Goal: Task Accomplishment & Management: Complete application form

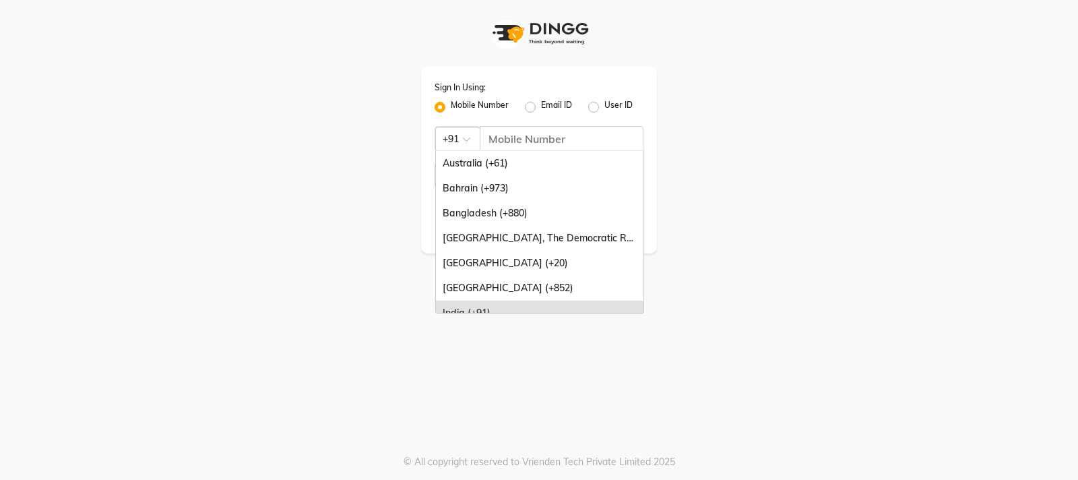
click at [468, 137] on span at bounding box center [471, 143] width 17 height 14
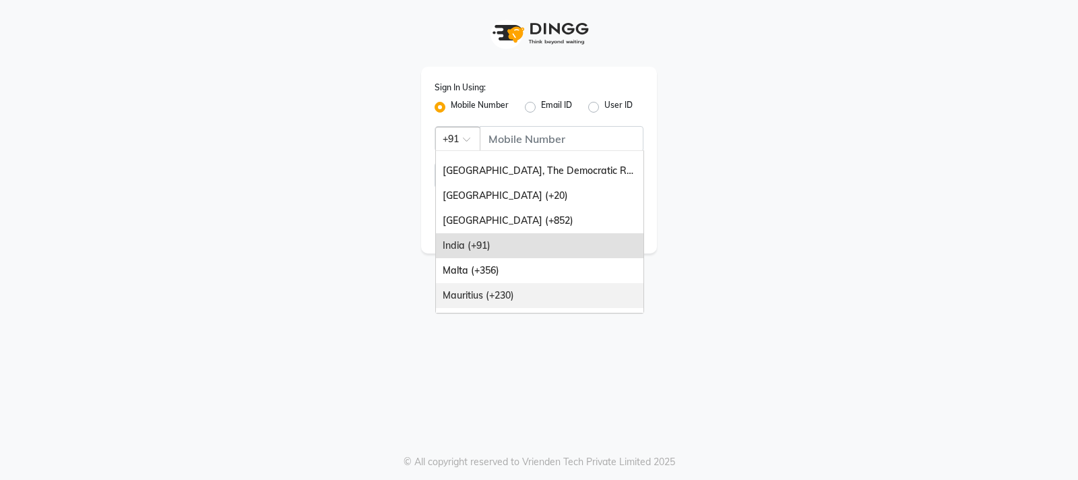
click at [517, 288] on div "Mauritius (+230)" at bounding box center [540, 295] width 208 height 25
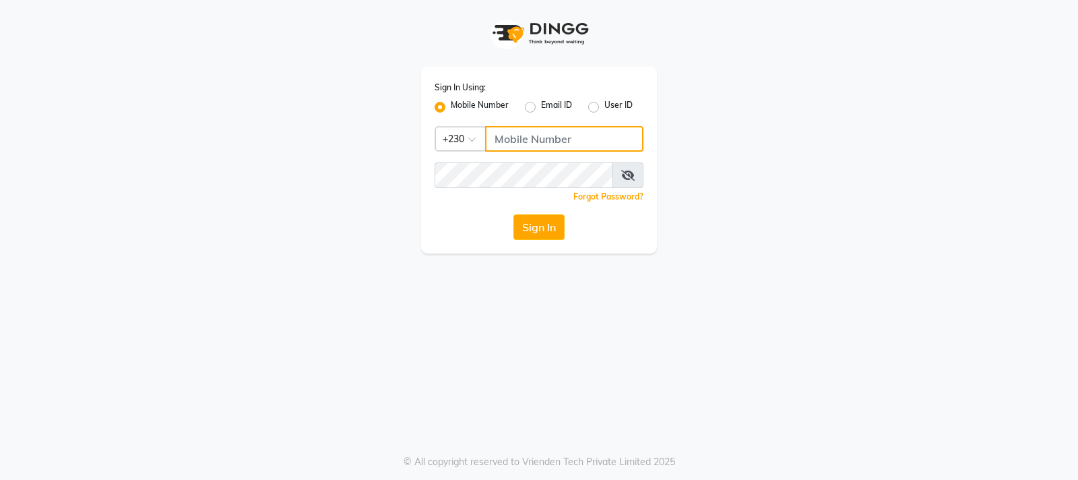
click at [521, 133] on input "Username" at bounding box center [564, 139] width 158 height 26
type input "59582222"
click at [548, 235] on button "Sign In" at bounding box center [539, 227] width 51 height 26
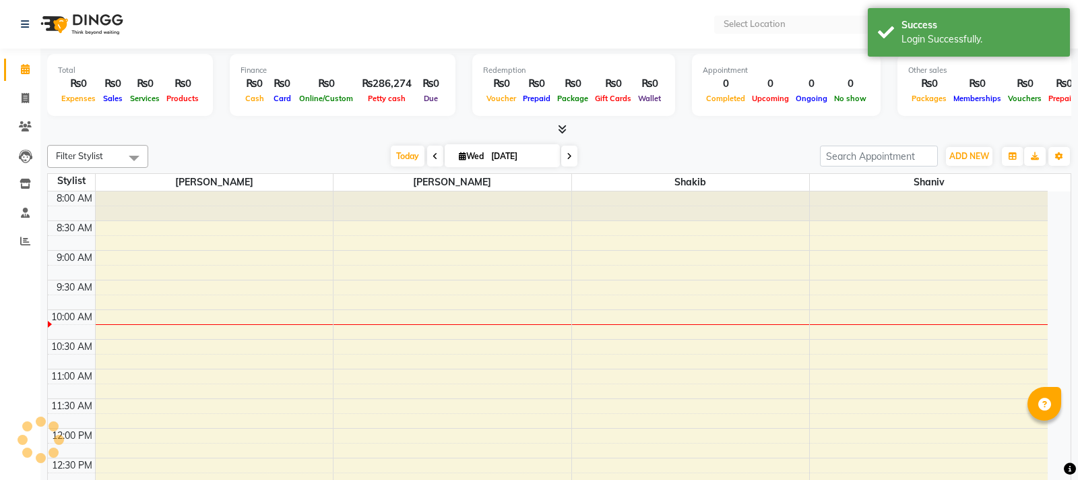
select select "en"
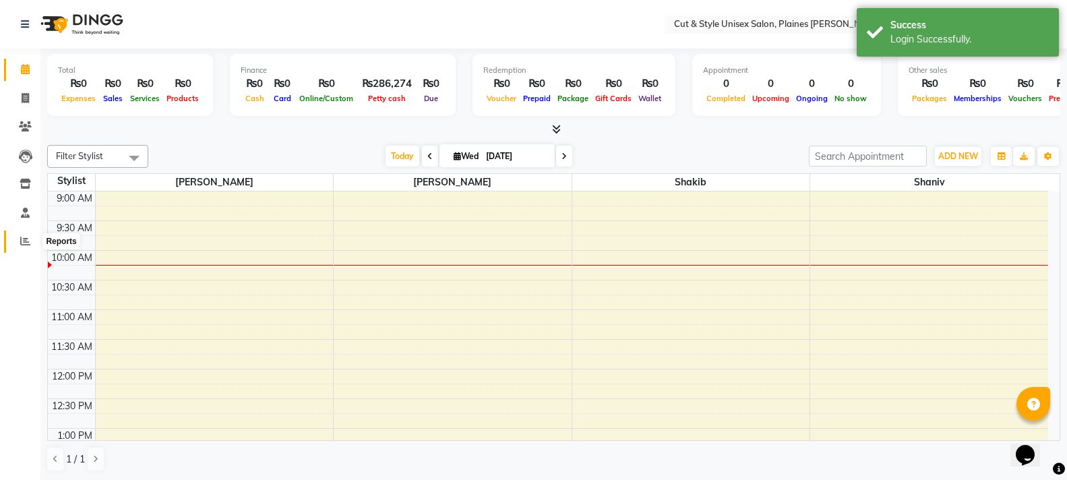
click at [26, 241] on icon at bounding box center [25, 241] width 10 height 10
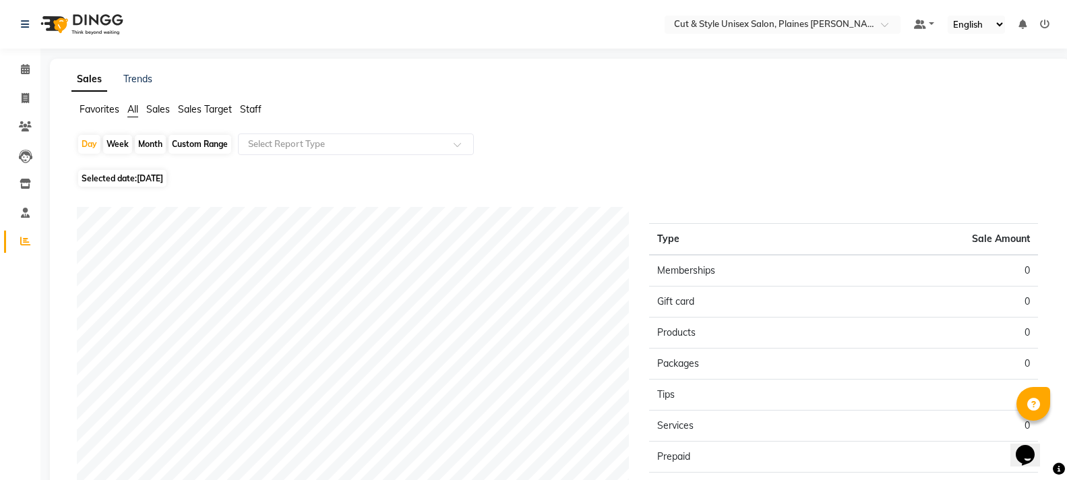
click at [161, 141] on div "Month" at bounding box center [150, 144] width 31 height 19
select select "9"
select select "2025"
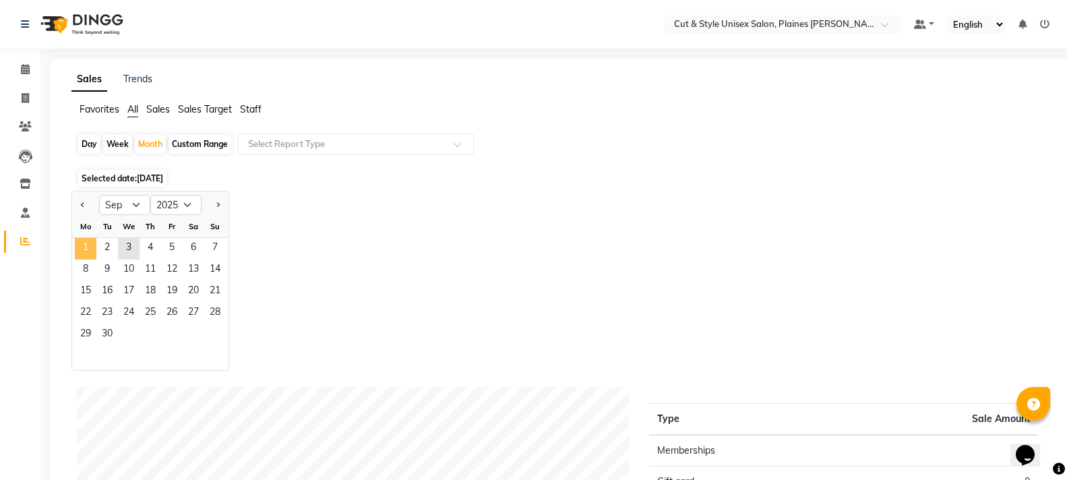
click at [92, 245] on span "1" at bounding box center [86, 249] width 22 height 22
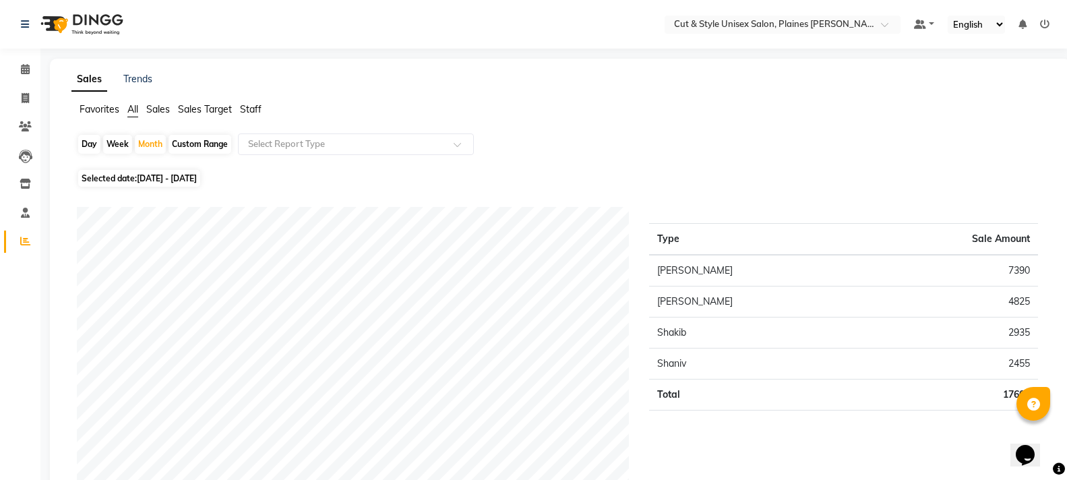
click at [61, 26] on img at bounding box center [80, 24] width 92 height 38
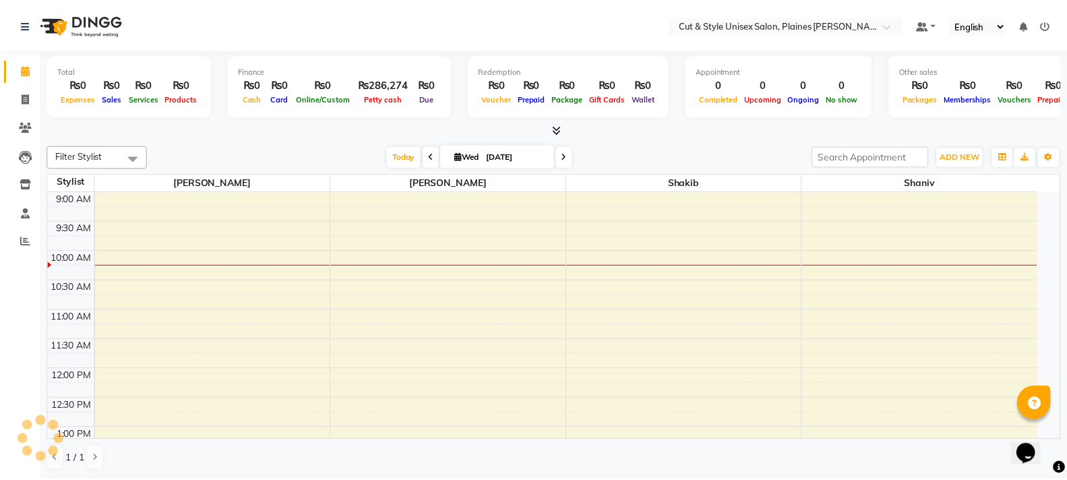
scroll to position [60, 0]
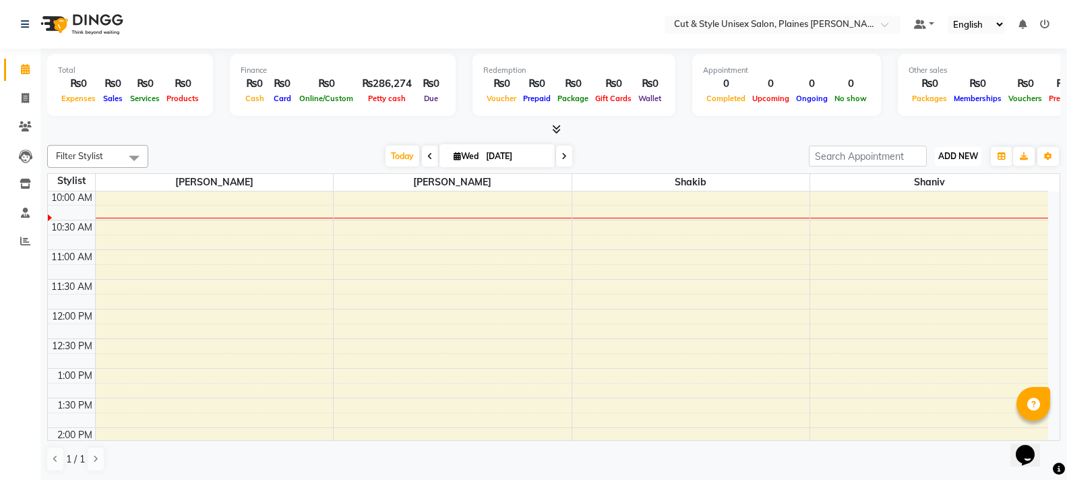
click at [949, 149] on button "ADD NEW Toggle Dropdown" at bounding box center [958, 156] width 47 height 19
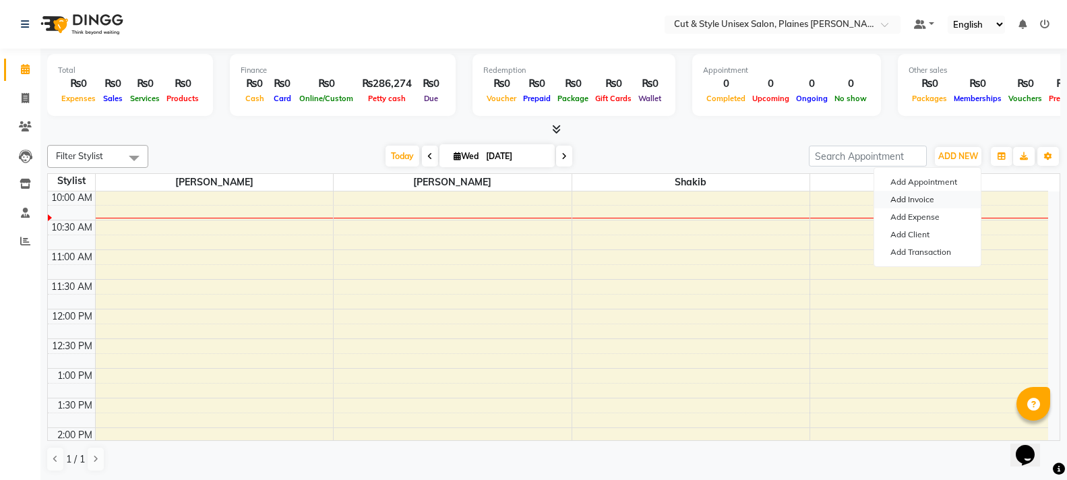
click at [923, 201] on link "Add Invoice" at bounding box center [927, 200] width 106 height 18
select select "service"
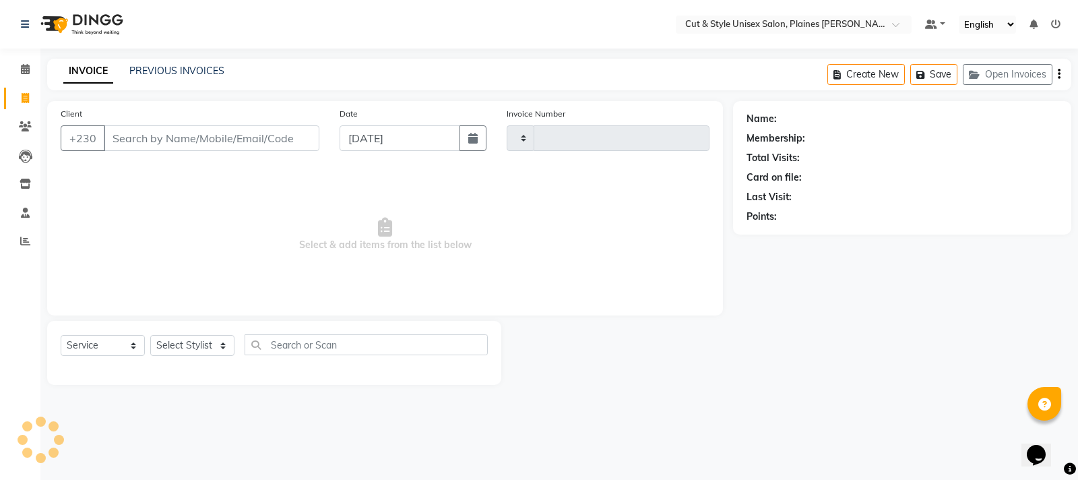
type input "3631"
select select "7731"
click at [140, 140] on input "Client" at bounding box center [212, 138] width 216 height 26
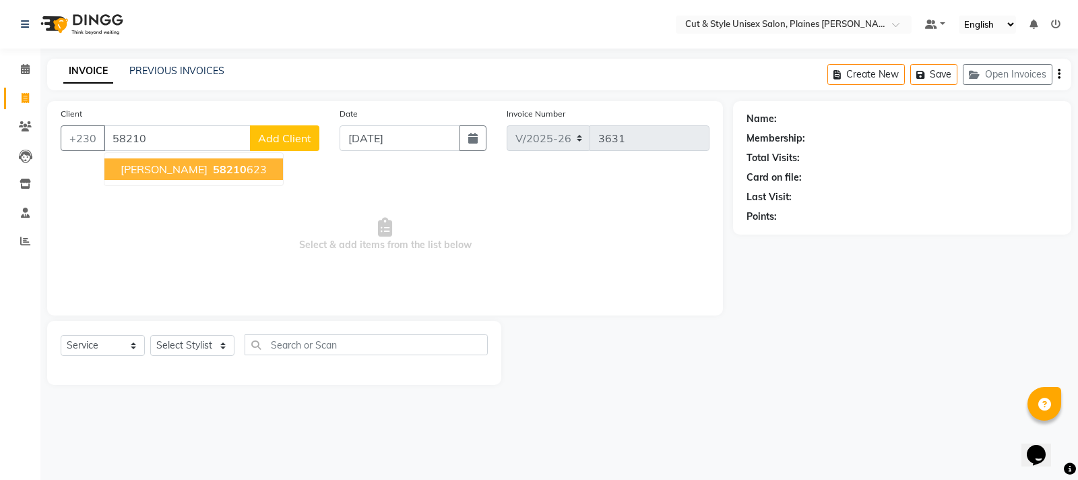
click at [162, 165] on span "[PERSON_NAME]" at bounding box center [164, 168] width 87 height 13
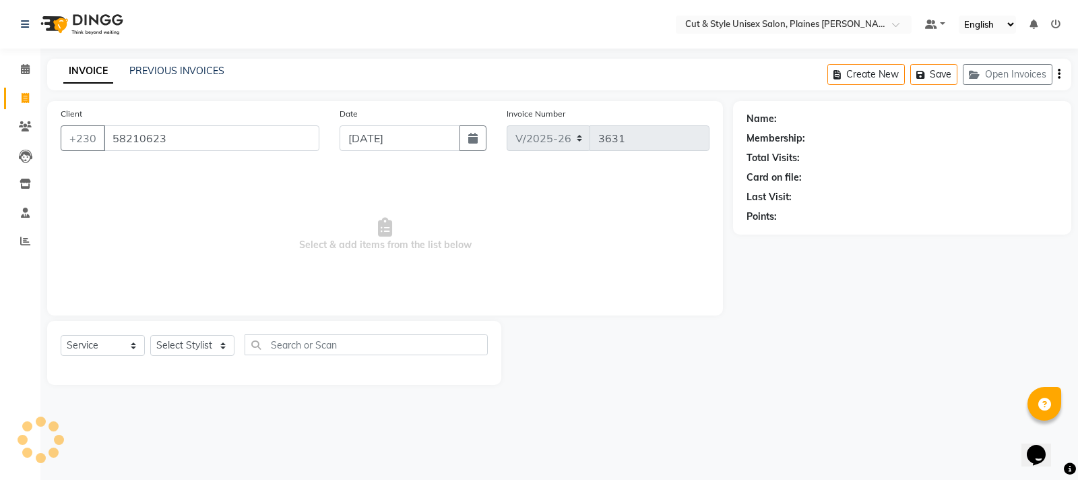
type input "58210623"
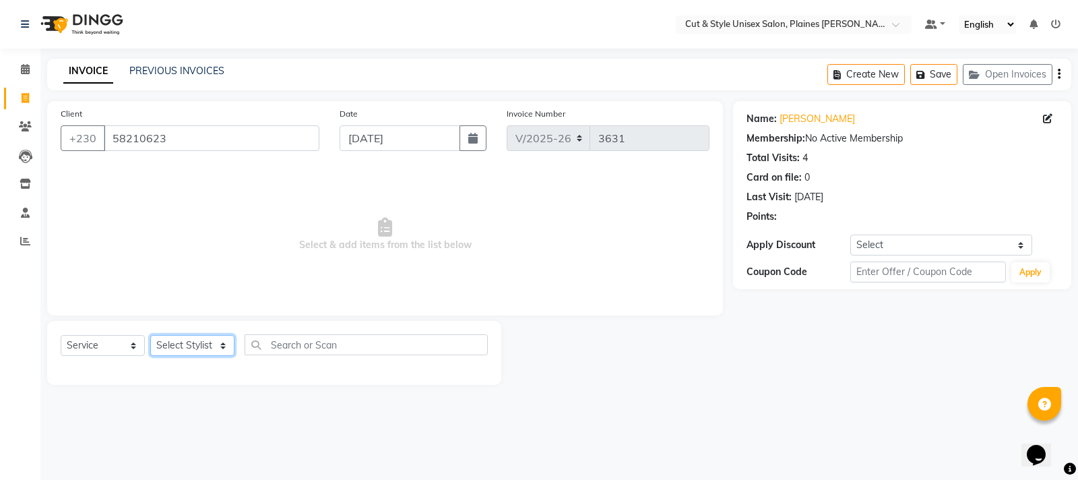
click at [179, 344] on select "Select Stylist [PERSON_NAME] Manager [PERSON_NAME]" at bounding box center [192, 345] width 84 height 21
select select "68908"
click at [150, 335] on select "Select Stylist [PERSON_NAME] Manager [PERSON_NAME]" at bounding box center [192, 345] width 84 height 21
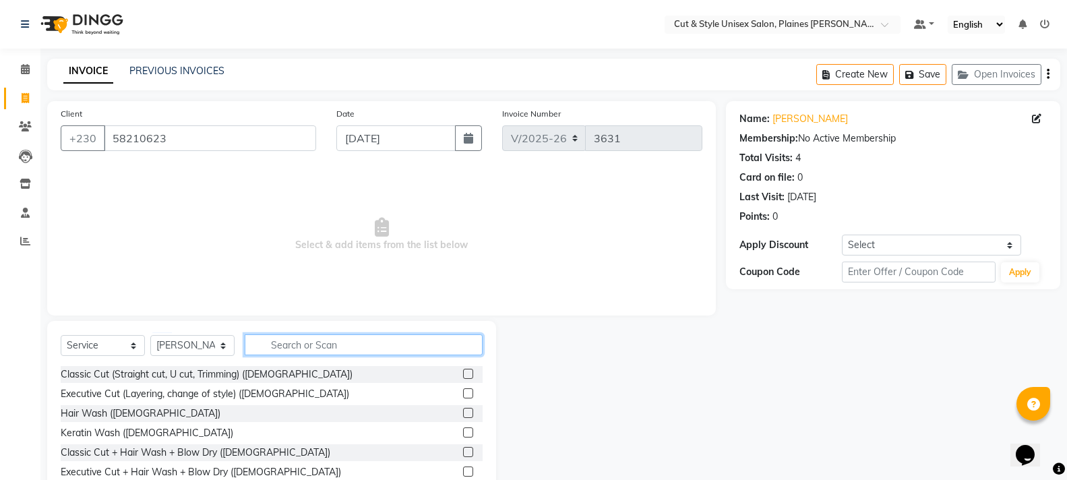
click at [352, 336] on input "text" at bounding box center [364, 344] width 238 height 21
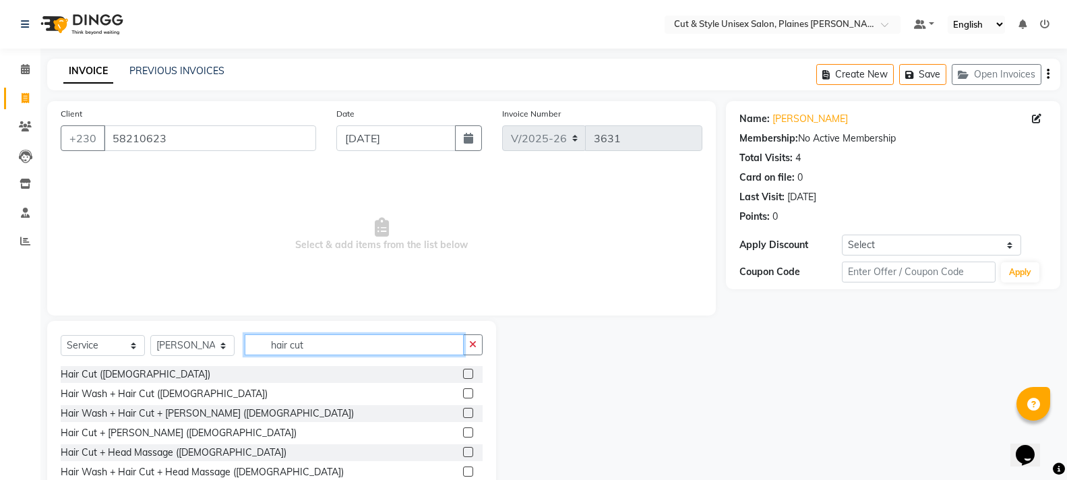
type input "hair cut"
click at [463, 369] on label at bounding box center [468, 374] width 10 height 10
click at [463, 370] on input "checkbox" at bounding box center [467, 374] width 9 height 9
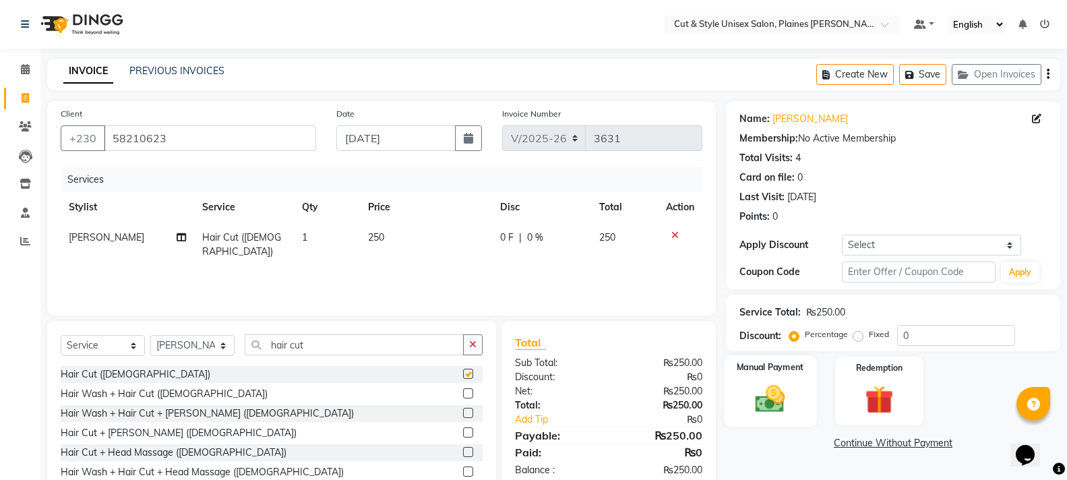
checkbox input "false"
click at [775, 381] on div "Manual Payment" at bounding box center [770, 391] width 92 height 72
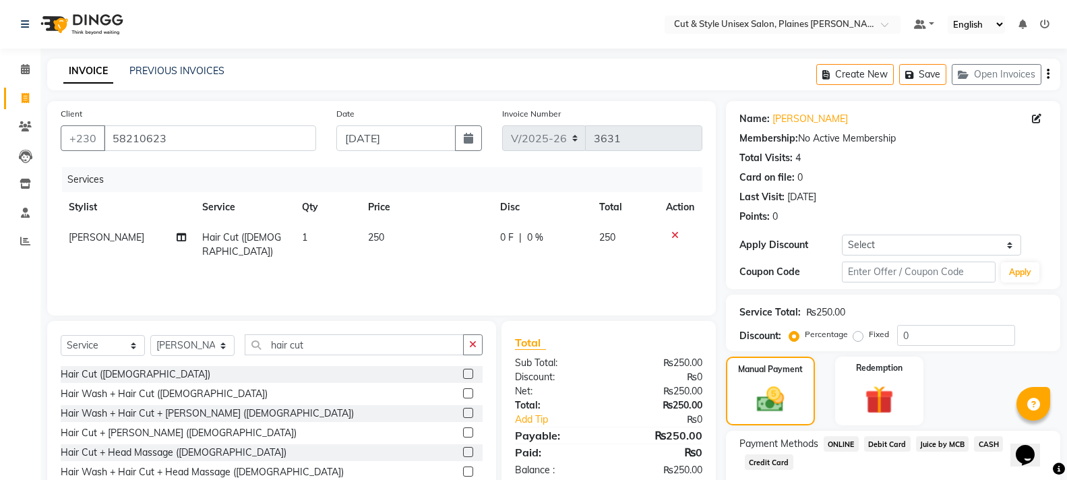
click at [985, 441] on span "CASH" at bounding box center [988, 444] width 29 height 16
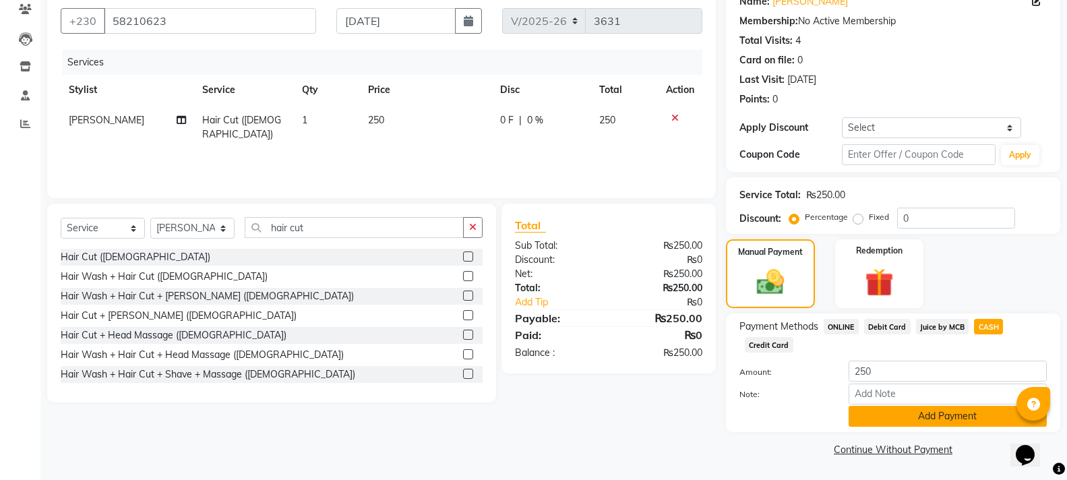
click at [958, 417] on button "Add Payment" at bounding box center [948, 416] width 198 height 21
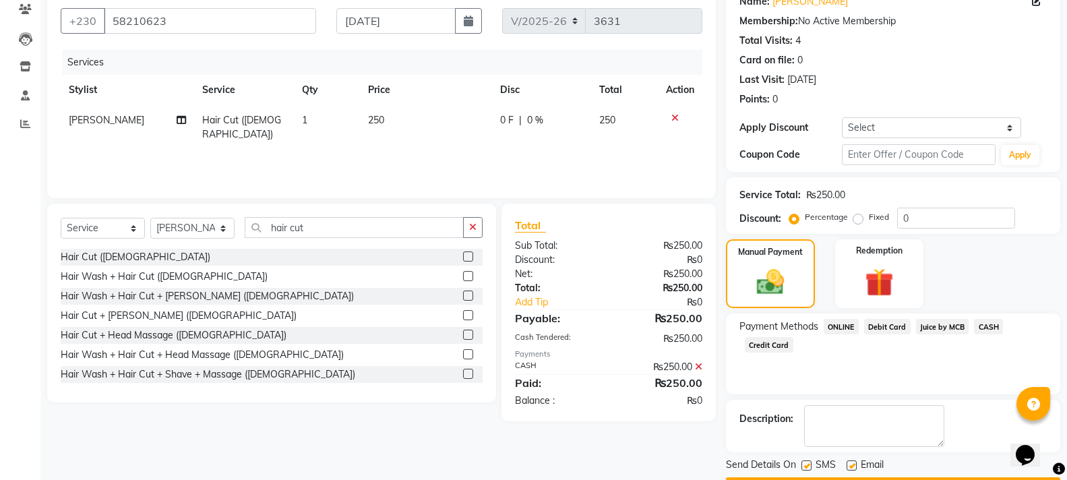
scroll to position [156, 0]
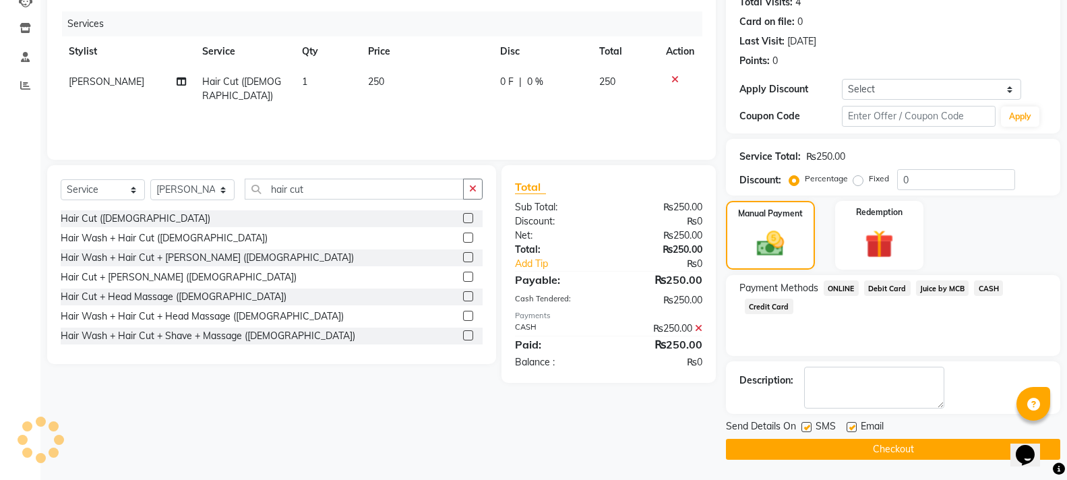
click at [932, 441] on button "Checkout" at bounding box center [893, 449] width 334 height 21
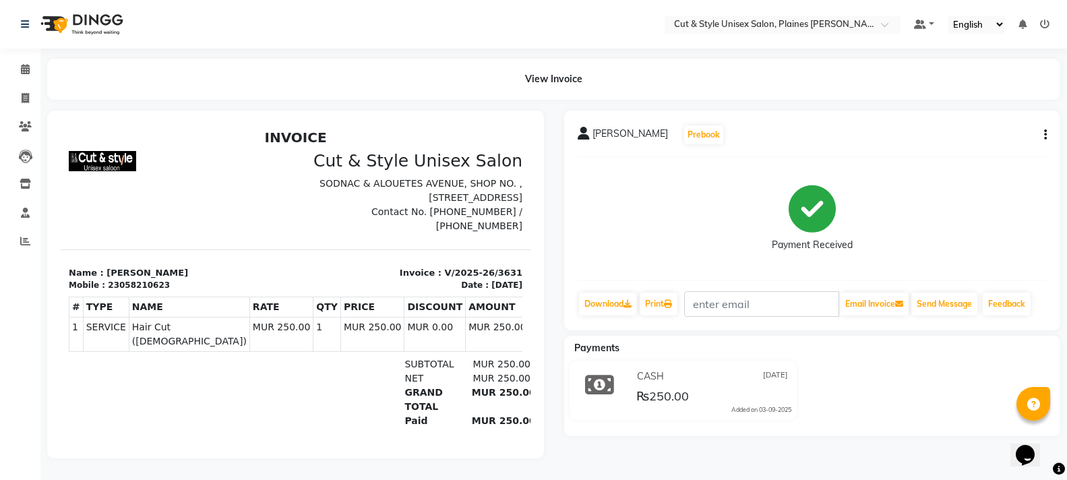
click at [61, 26] on img at bounding box center [80, 24] width 92 height 38
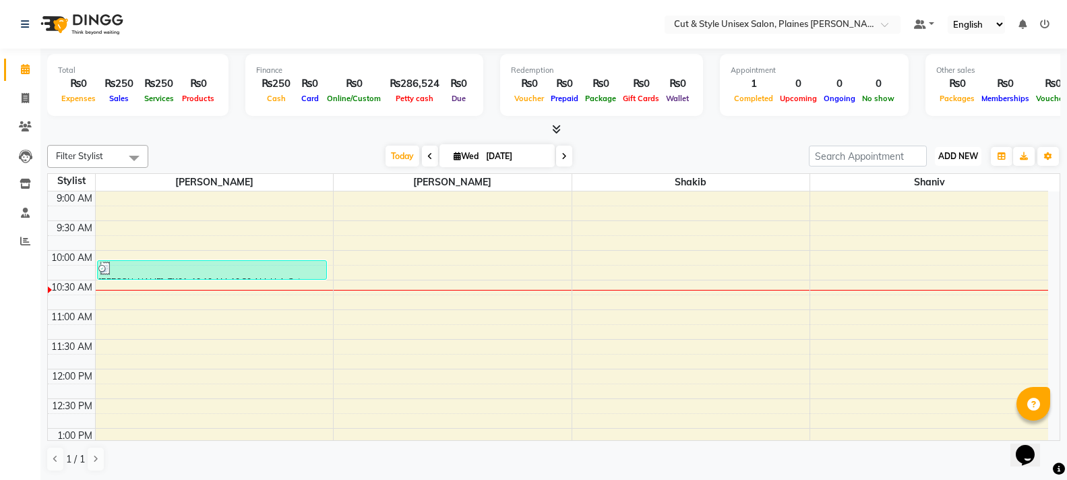
click at [949, 151] on span "ADD NEW" at bounding box center [958, 156] width 40 height 10
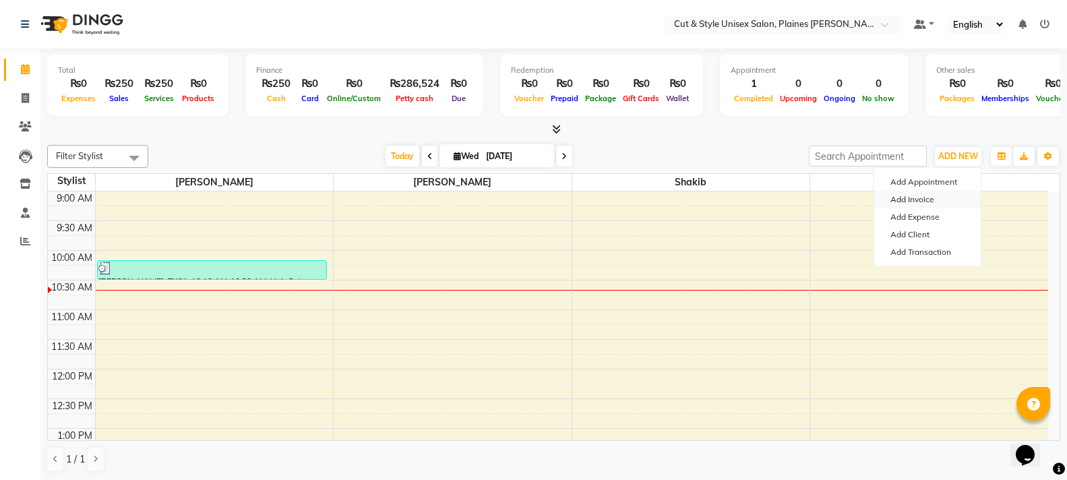
click at [906, 199] on link "Add Invoice" at bounding box center [927, 200] width 106 height 18
select select "service"
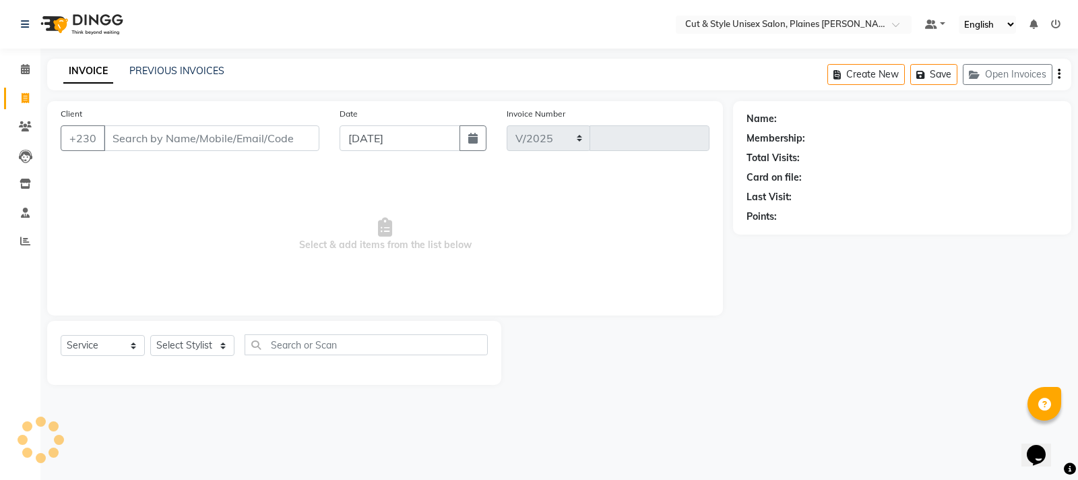
select select "7731"
type input "3632"
type input "57909890"
click at [304, 131] on button "Add Client" at bounding box center [284, 138] width 69 height 26
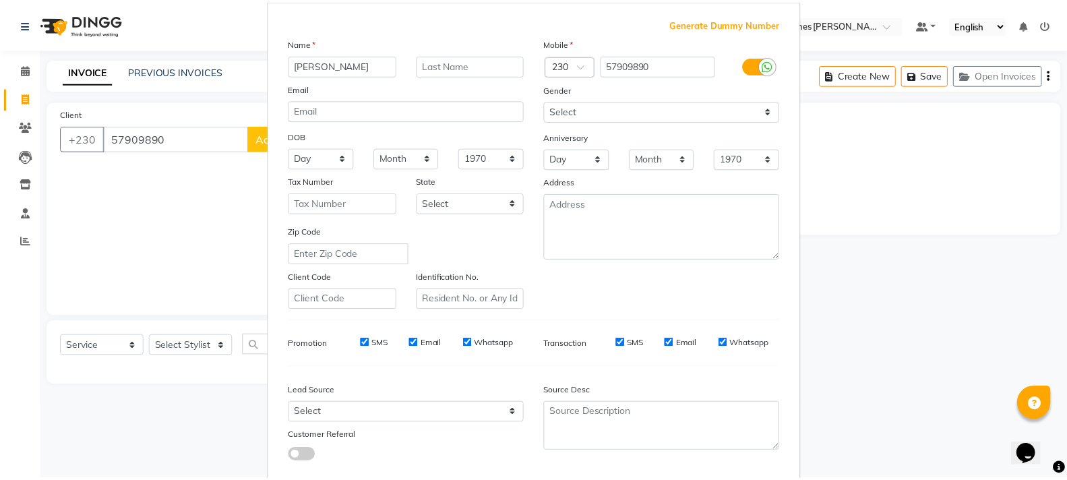
scroll to position [142, 0]
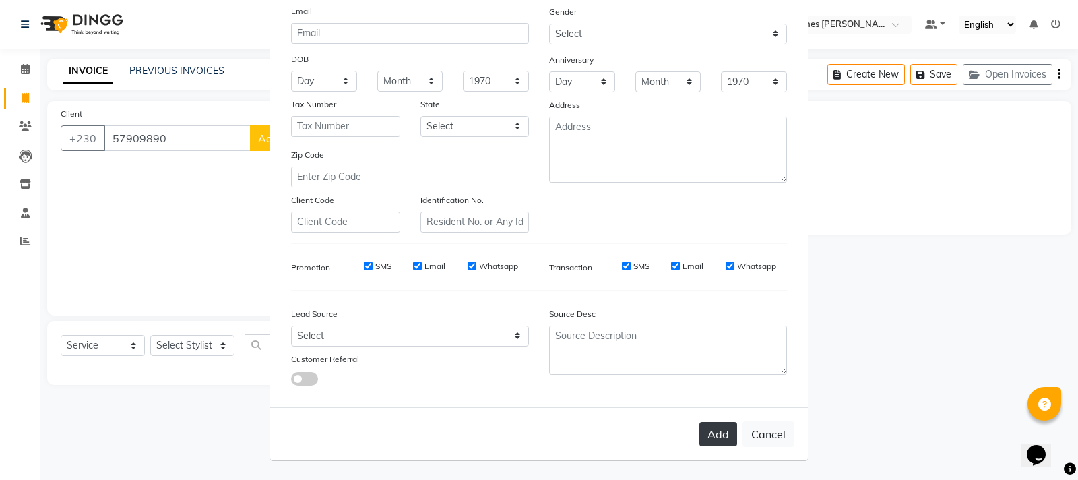
type input "[PERSON_NAME]"
click at [716, 430] on button "Add" at bounding box center [719, 434] width 38 height 24
select select
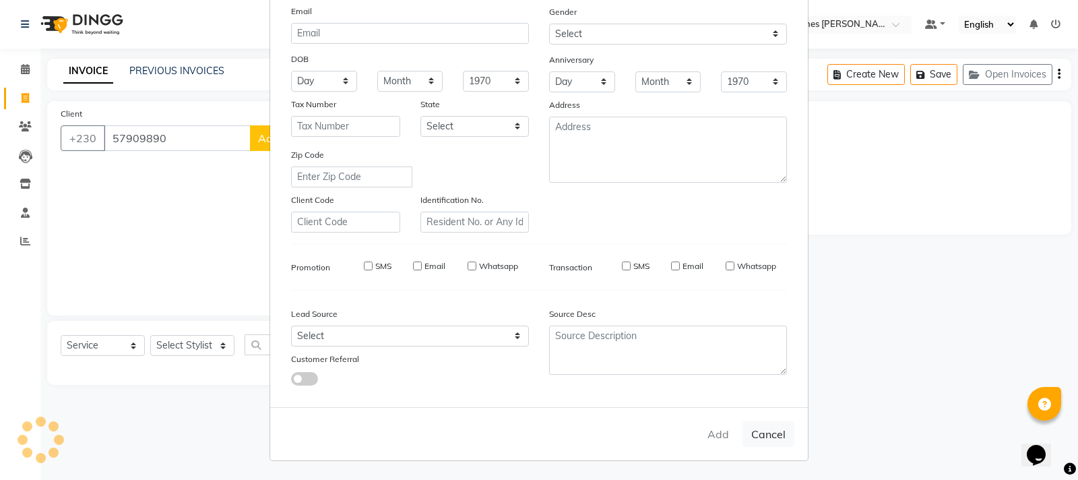
select select
checkbox input "false"
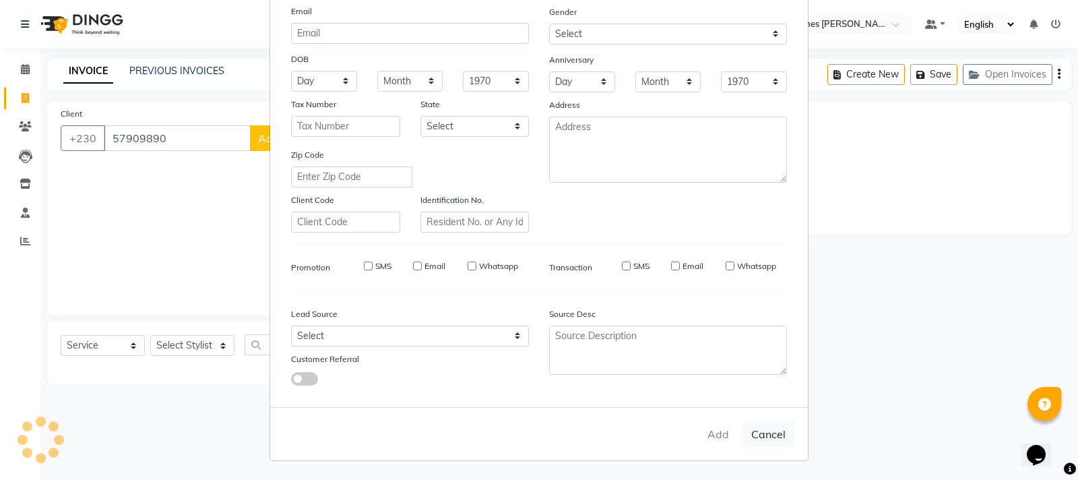
checkbox input "false"
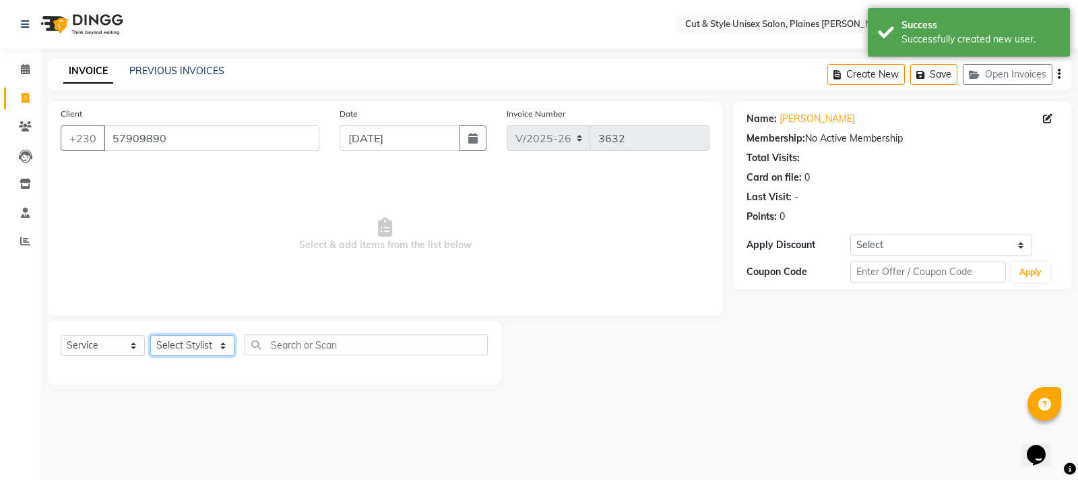
click at [224, 344] on select "Select Stylist [PERSON_NAME] Manager [PERSON_NAME]" at bounding box center [192, 345] width 84 height 21
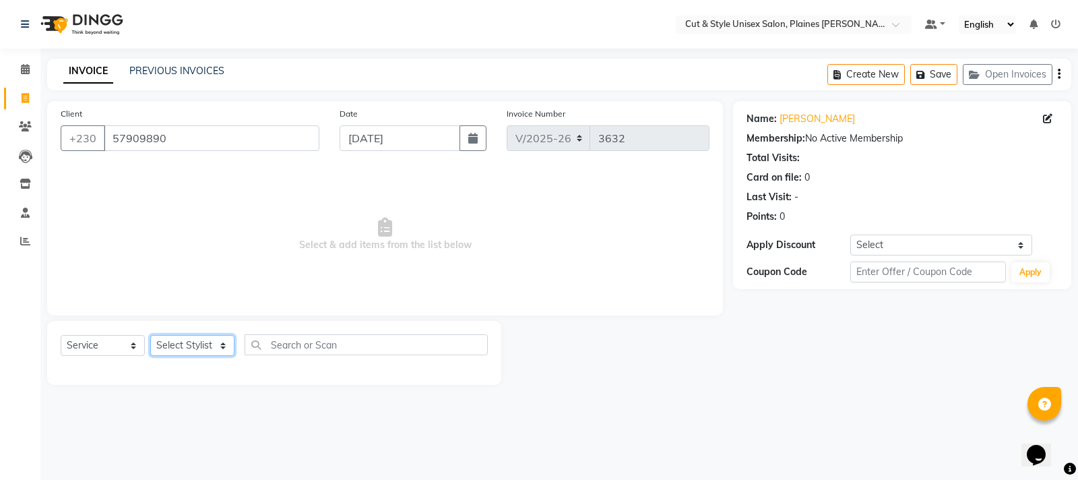
select select "68909"
click at [150, 335] on select "Select Stylist [PERSON_NAME] Manager [PERSON_NAME]" at bounding box center [192, 345] width 84 height 21
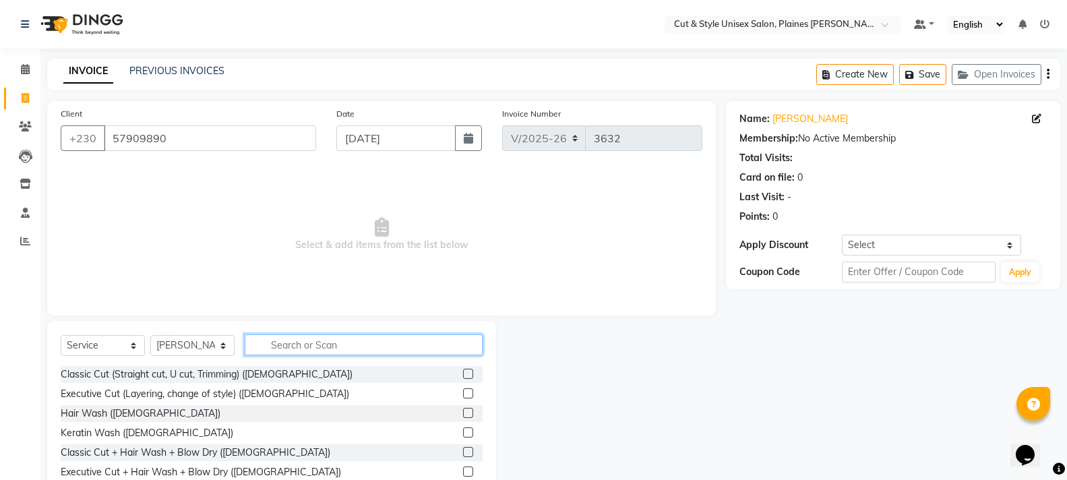
click at [274, 339] on input "text" at bounding box center [364, 344] width 238 height 21
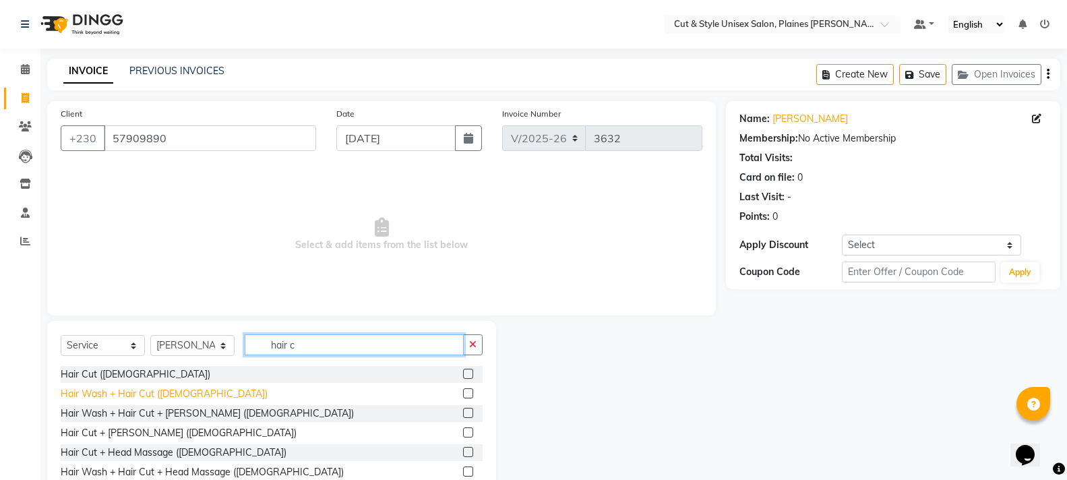
type input "hair c"
click at [163, 388] on div "Hair Wash + Hair Cut ([DEMOGRAPHIC_DATA])" at bounding box center [164, 394] width 207 height 14
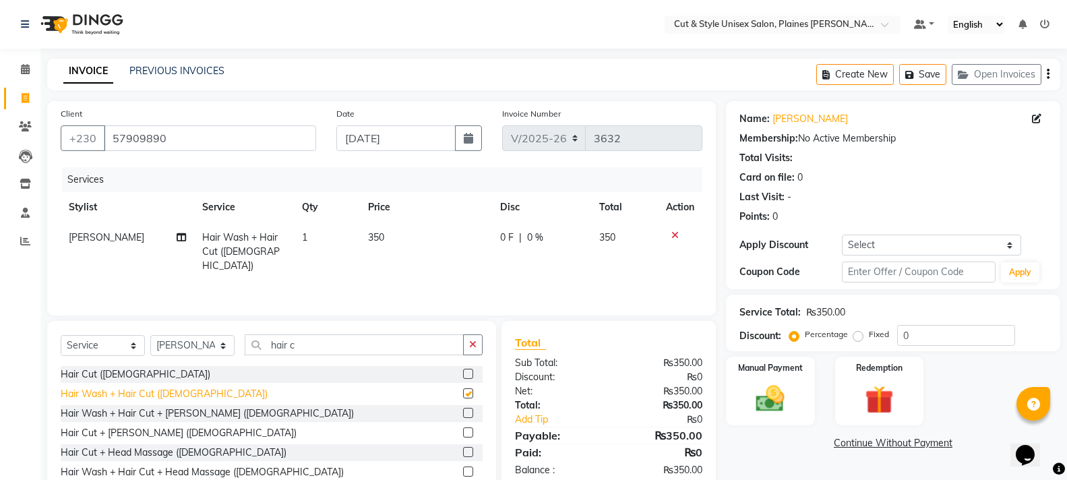
checkbox input "false"
click at [782, 382] on img at bounding box center [770, 398] width 48 height 34
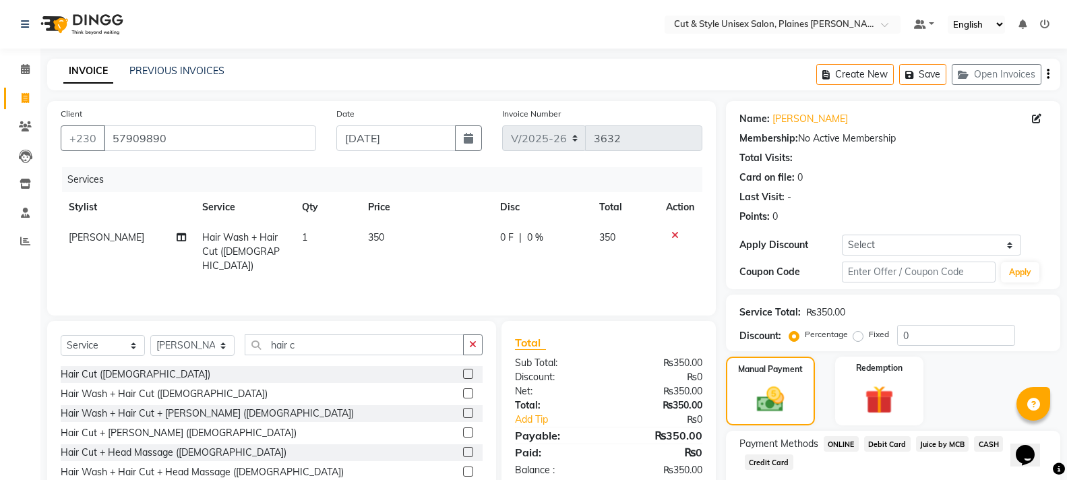
click at [987, 445] on span "CASH" at bounding box center [988, 444] width 29 height 16
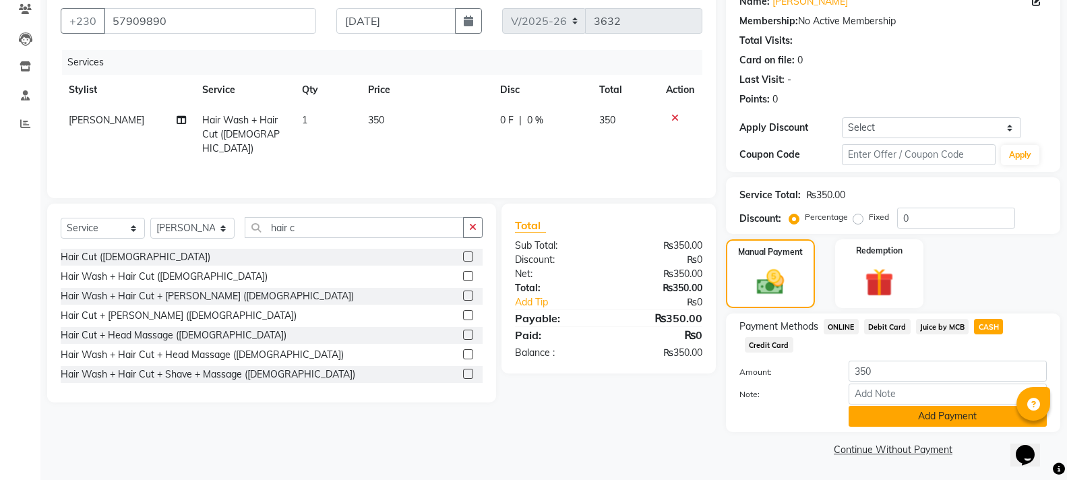
click at [976, 418] on button "Add Payment" at bounding box center [948, 416] width 198 height 21
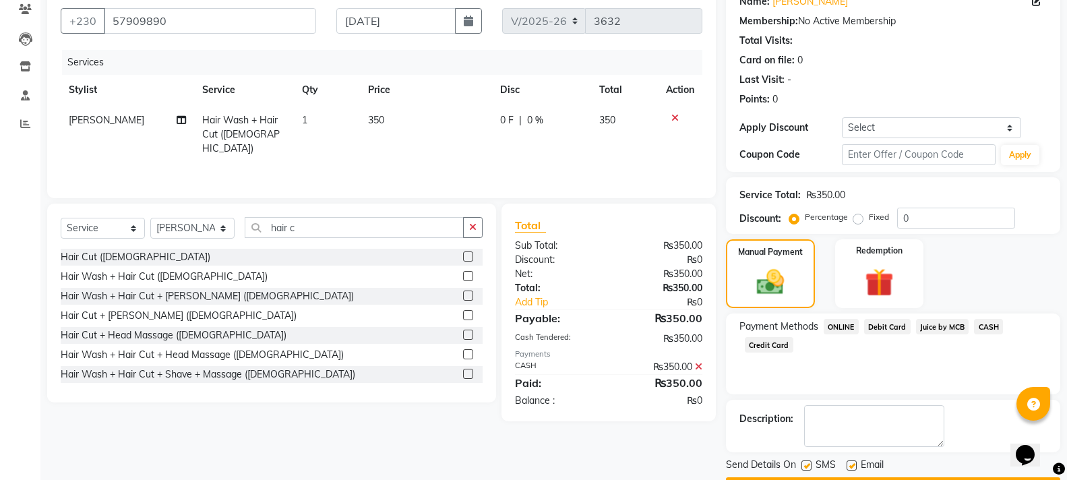
scroll to position [156, 0]
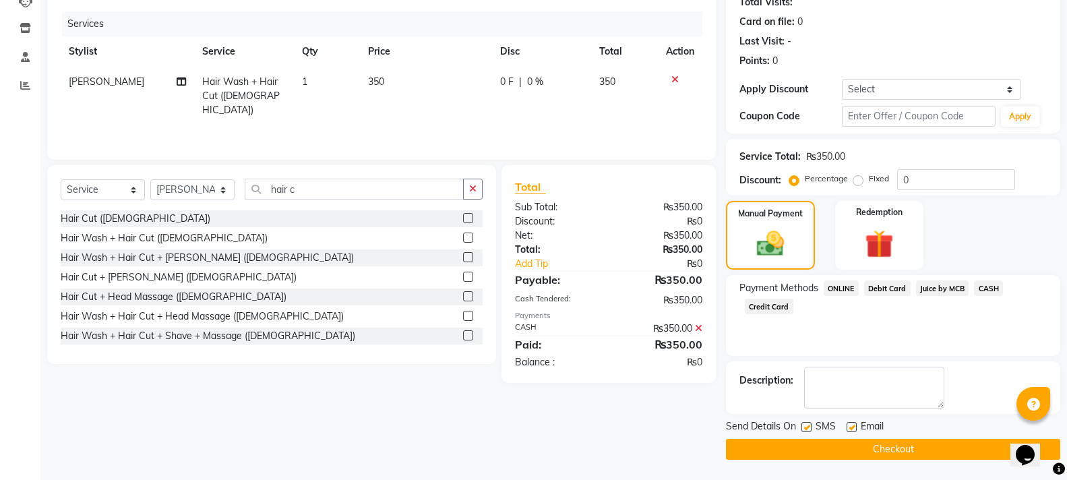
click at [968, 452] on button "Checkout" at bounding box center [893, 449] width 334 height 21
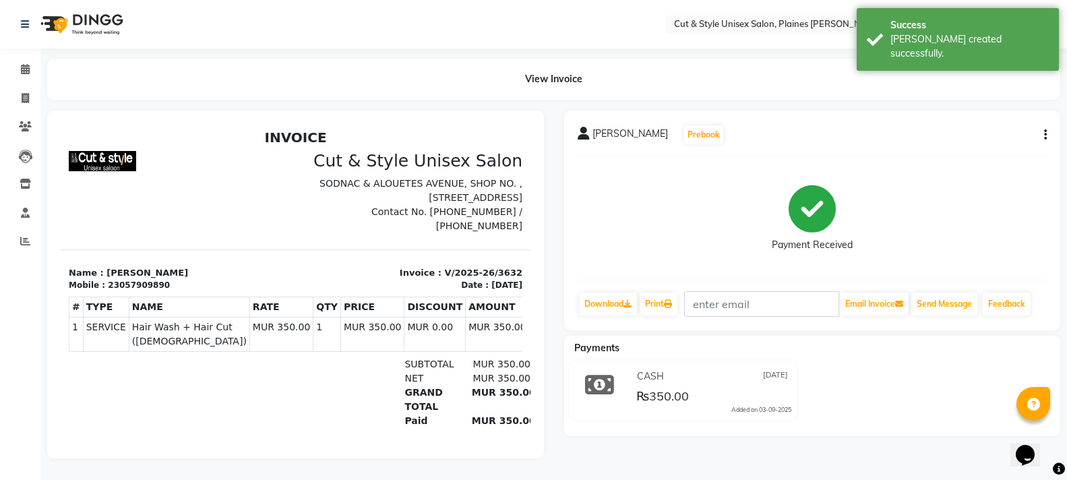
click at [54, 18] on img at bounding box center [80, 24] width 92 height 38
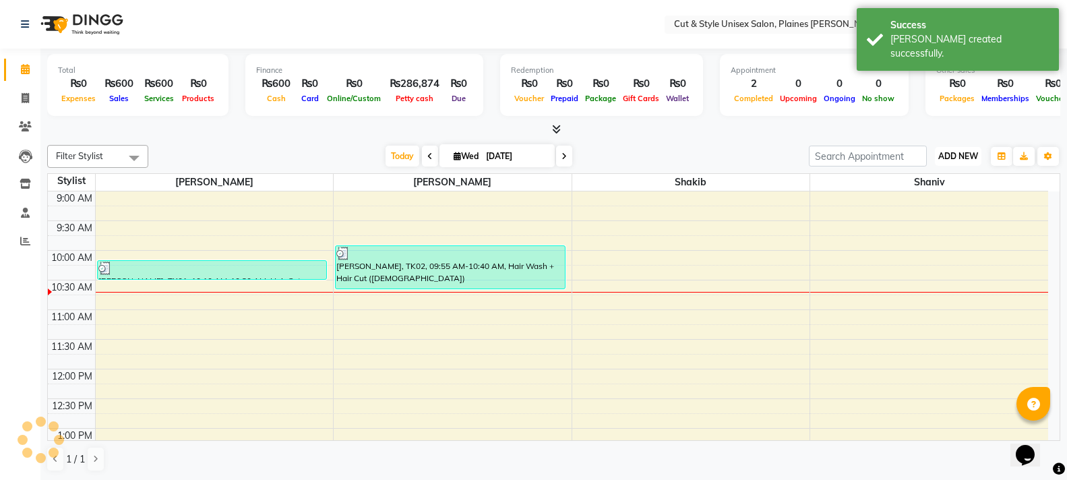
click at [971, 158] on span "ADD NEW" at bounding box center [958, 156] width 40 height 10
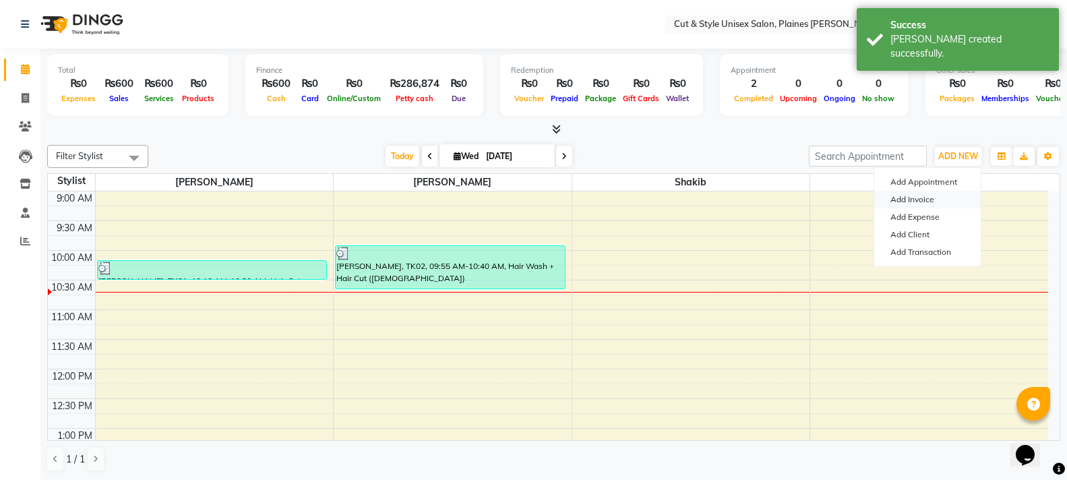
click at [927, 197] on link "Add Invoice" at bounding box center [927, 200] width 106 height 18
select select "service"
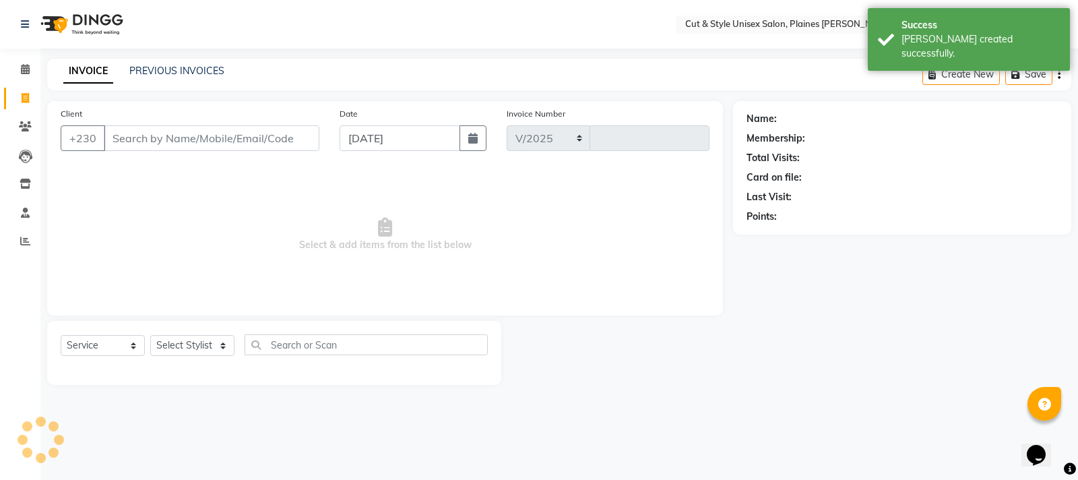
select select "7731"
type input "3633"
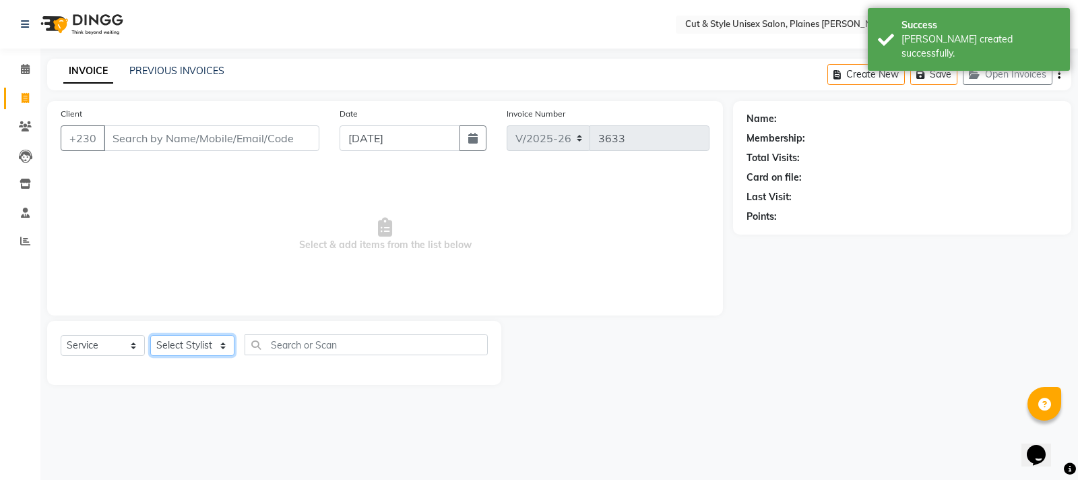
click at [226, 342] on select "Select Stylist" at bounding box center [192, 345] width 84 height 21
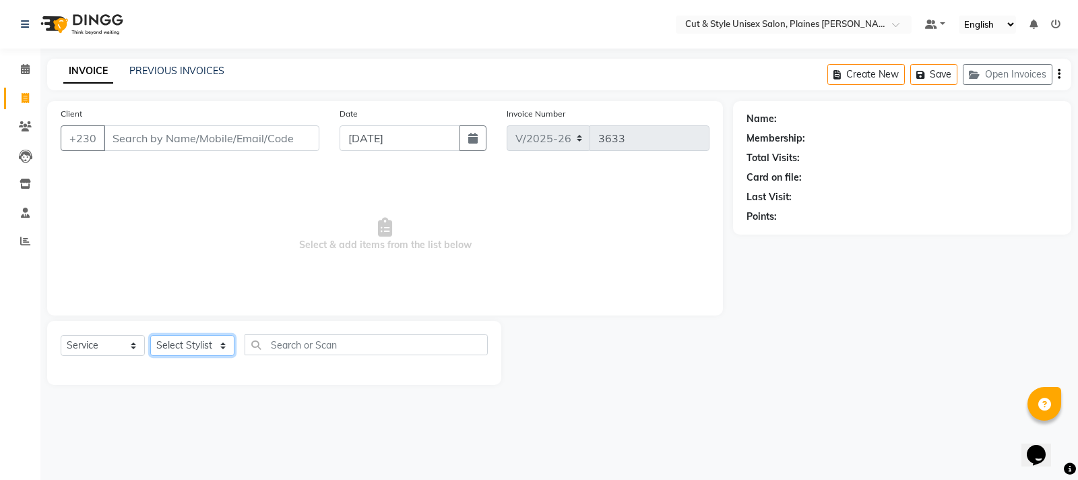
select select "68910"
click at [150, 335] on select "Select Stylist [PERSON_NAME] Manager [PERSON_NAME]" at bounding box center [192, 345] width 84 height 21
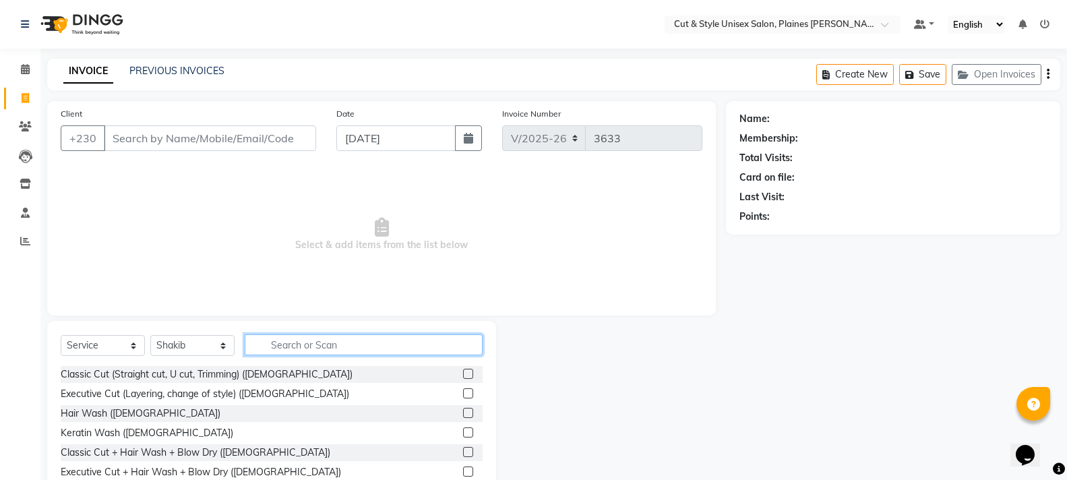
click at [290, 344] on input "text" at bounding box center [364, 344] width 238 height 21
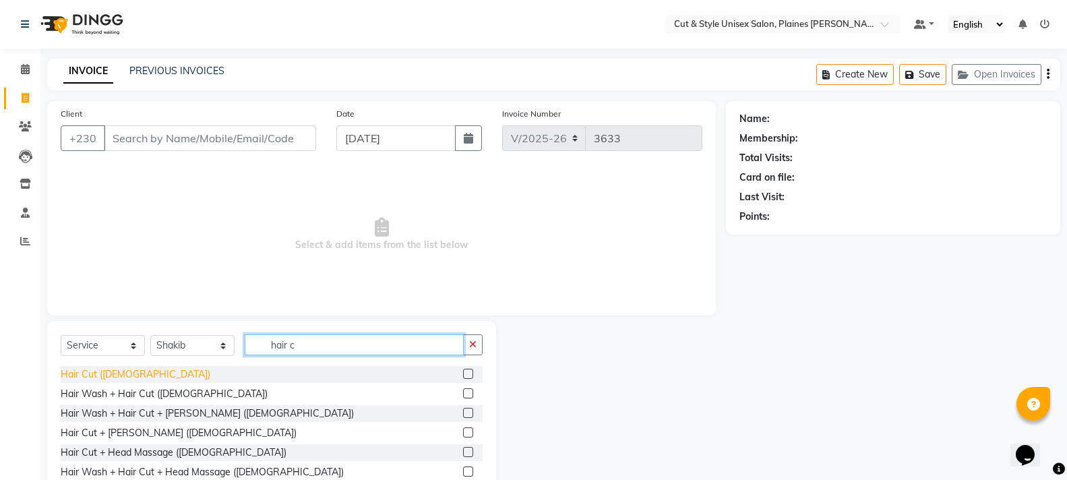
type input "hair c"
click at [114, 375] on div "Hair Cut ([DEMOGRAPHIC_DATA])" at bounding box center [136, 374] width 150 height 14
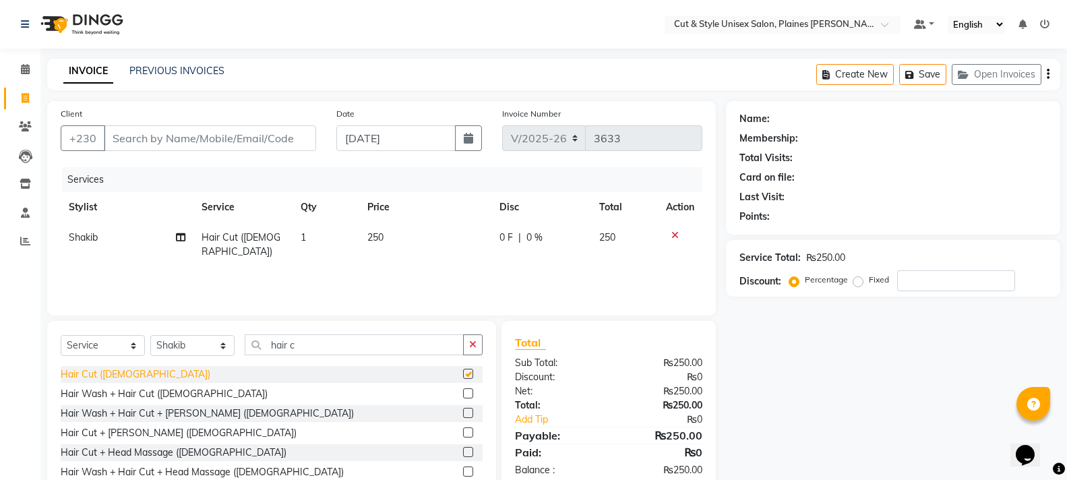
checkbox input "false"
click at [214, 136] on input "Client" at bounding box center [210, 138] width 212 height 26
type input "5"
type input "0"
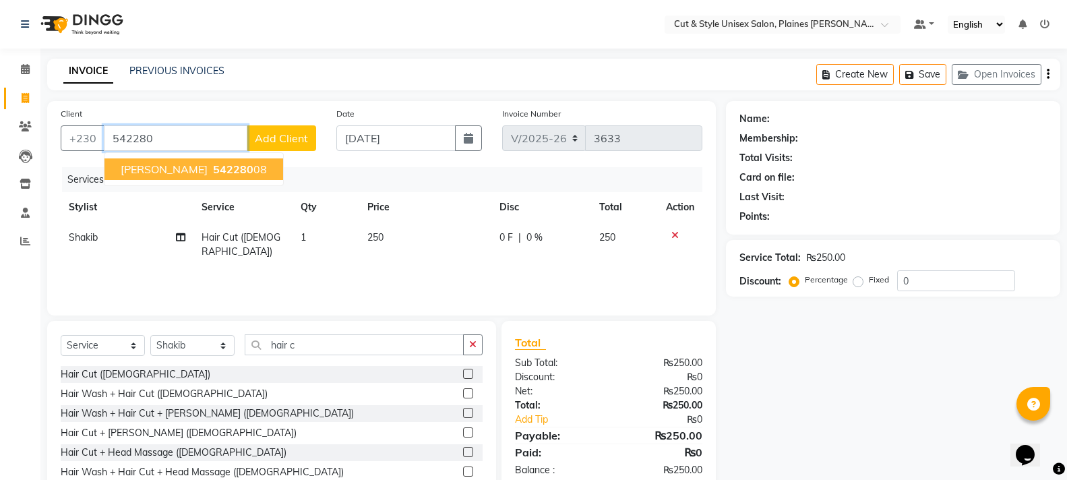
click at [223, 170] on ngb-highlight "542280 08" at bounding box center [238, 168] width 57 height 13
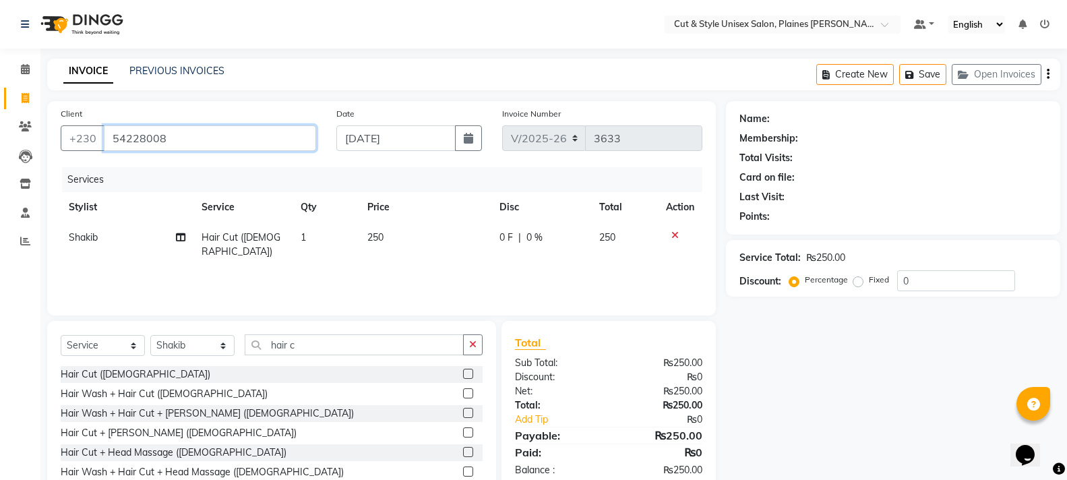
type input "54228008"
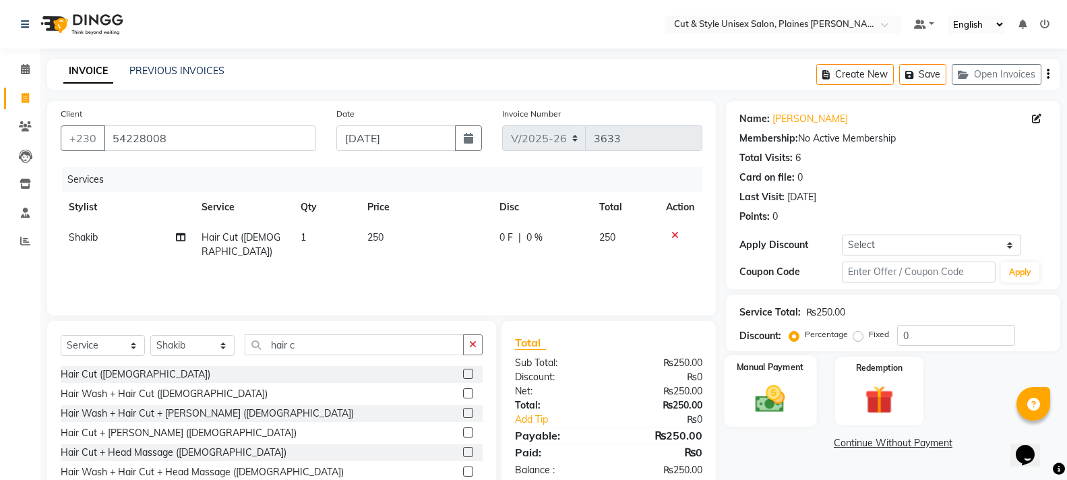
click at [793, 389] on img at bounding box center [770, 398] width 48 height 34
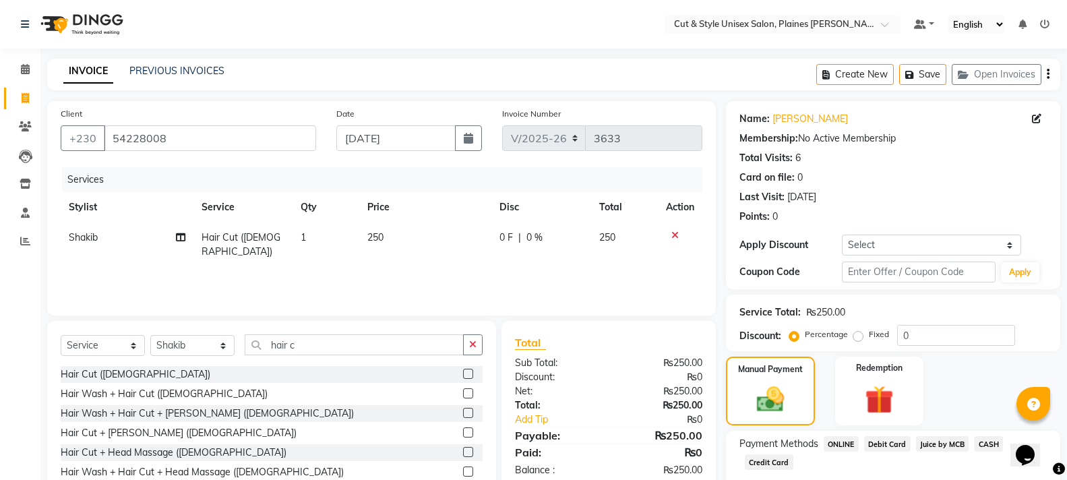
click at [945, 436] on span "Juice by MCB" at bounding box center [942, 444] width 53 height 16
click at [949, 448] on span "Juice by MCB" at bounding box center [942, 444] width 53 height 16
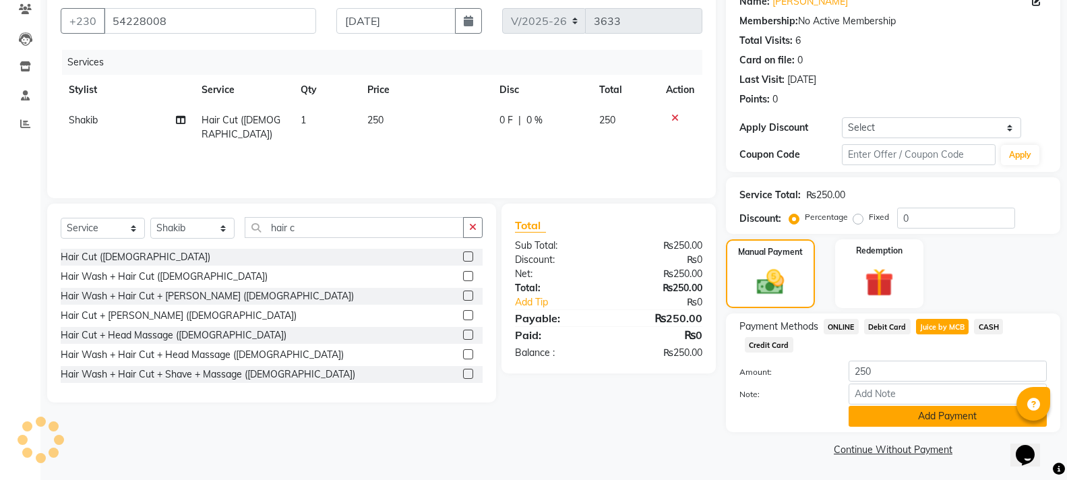
click at [952, 408] on button "Add Payment" at bounding box center [948, 416] width 198 height 21
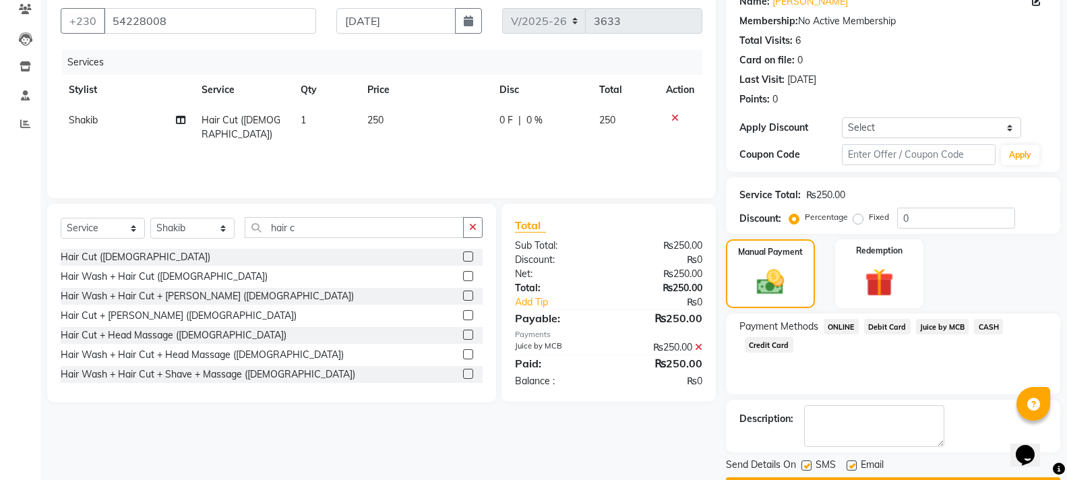
scroll to position [156, 0]
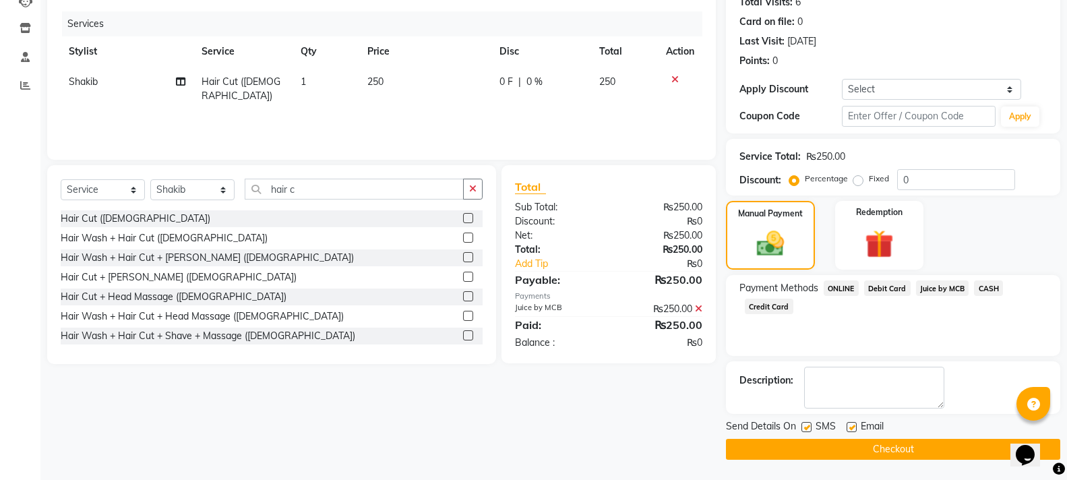
click at [952, 443] on button "Checkout" at bounding box center [893, 449] width 334 height 21
